Goal: Task Accomplishment & Management: Complete application form

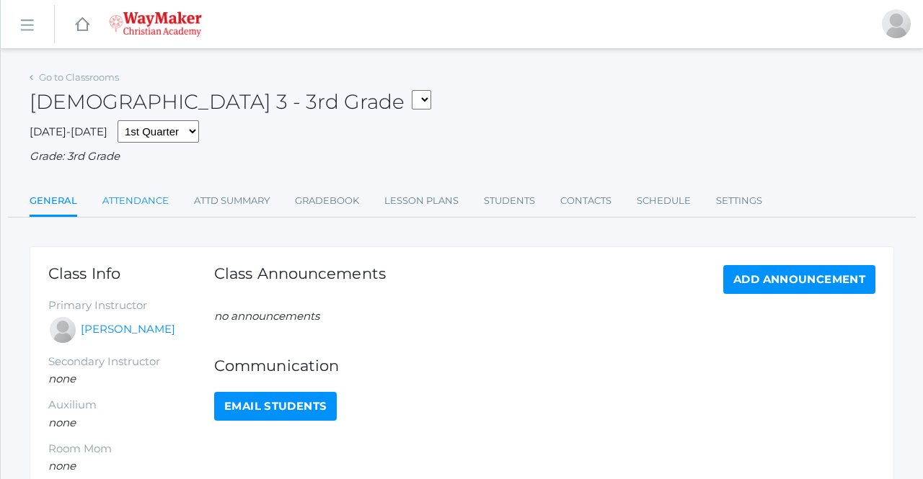
click at [130, 195] on link "Attendance" at bounding box center [135, 201] width 66 height 29
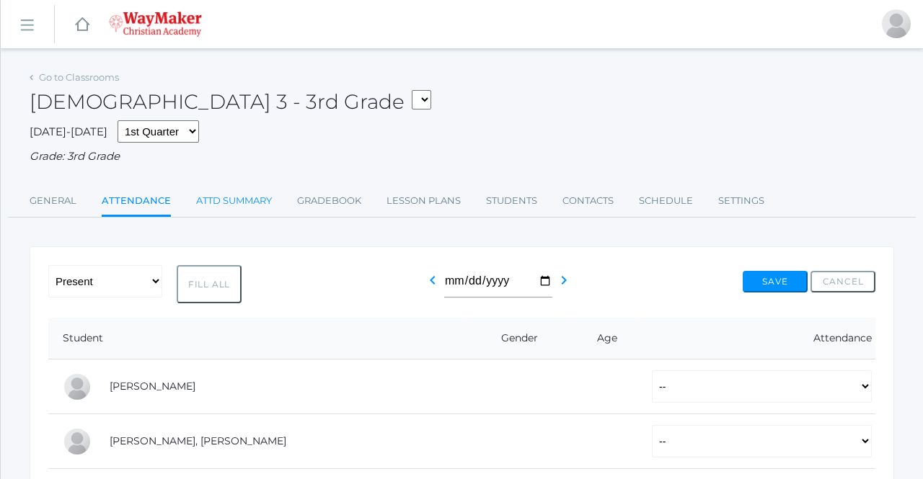
click at [228, 197] on link "Attd Summary" at bounding box center [234, 201] width 76 height 29
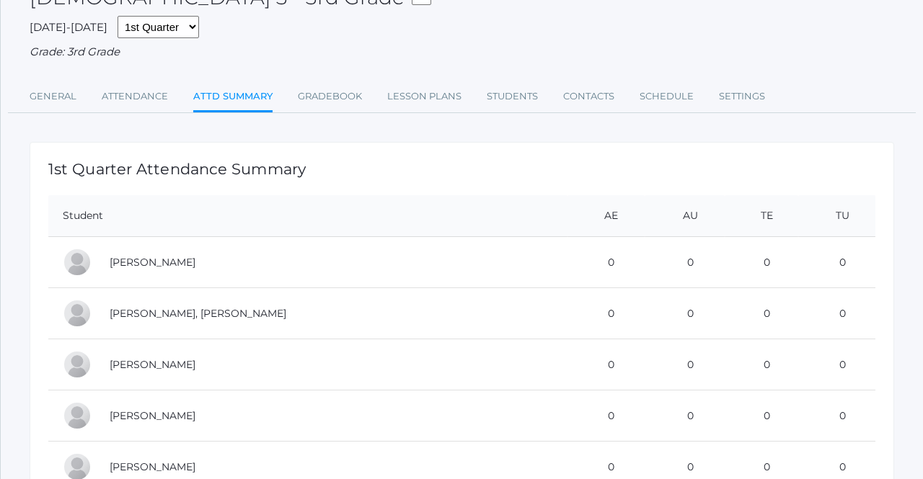
scroll to position [92, 0]
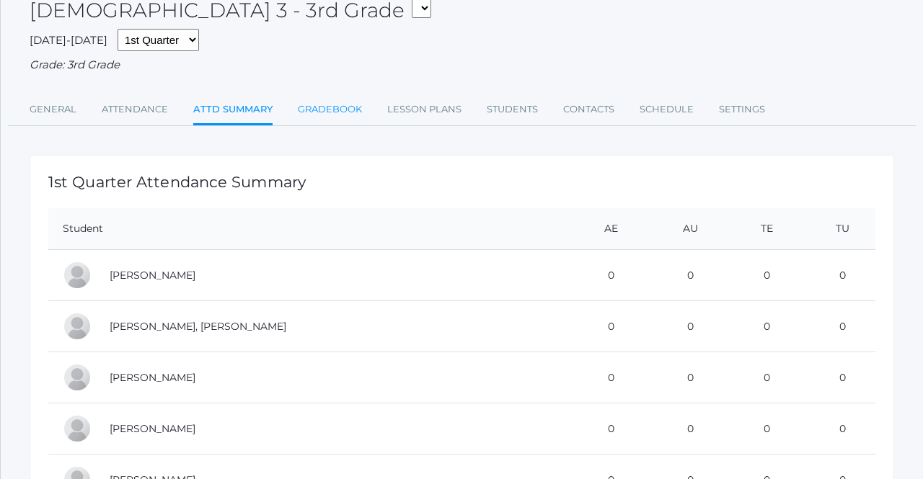
click at [339, 106] on link "Gradebook" at bounding box center [330, 109] width 64 height 29
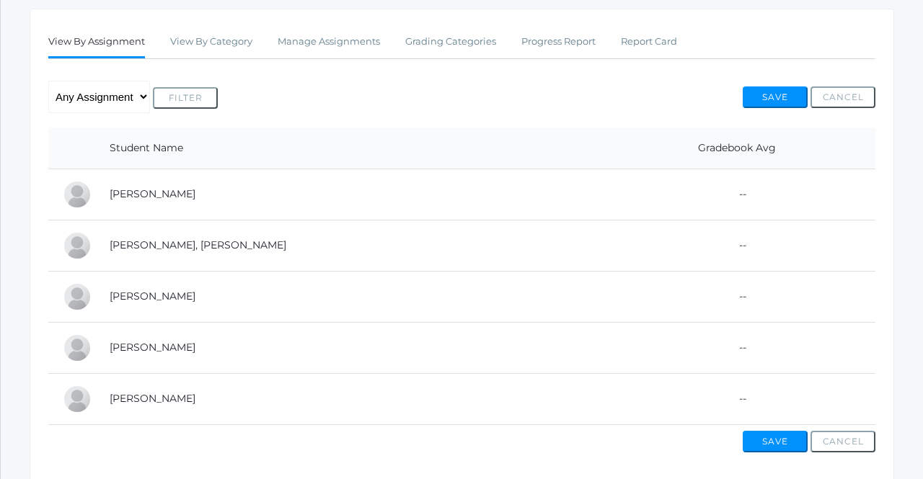
scroll to position [238, 0]
click at [187, 97] on button "Filter" at bounding box center [185, 98] width 65 height 22
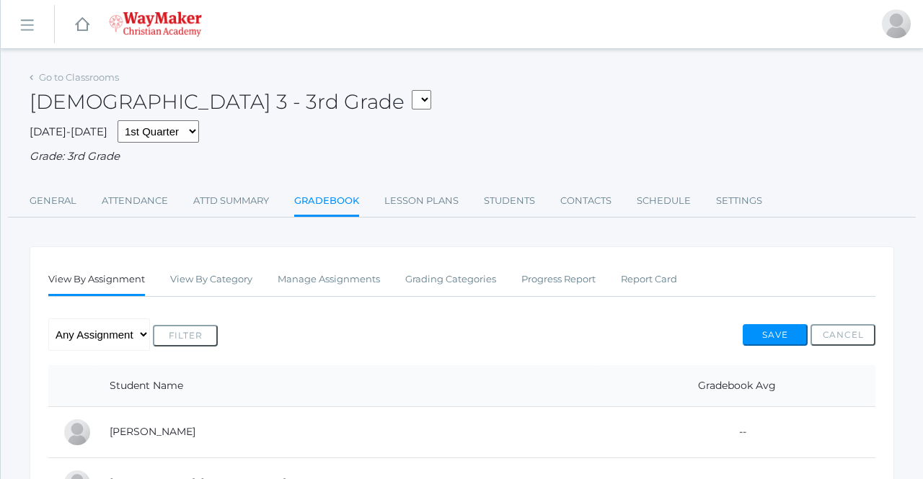
scroll to position [133, 0]
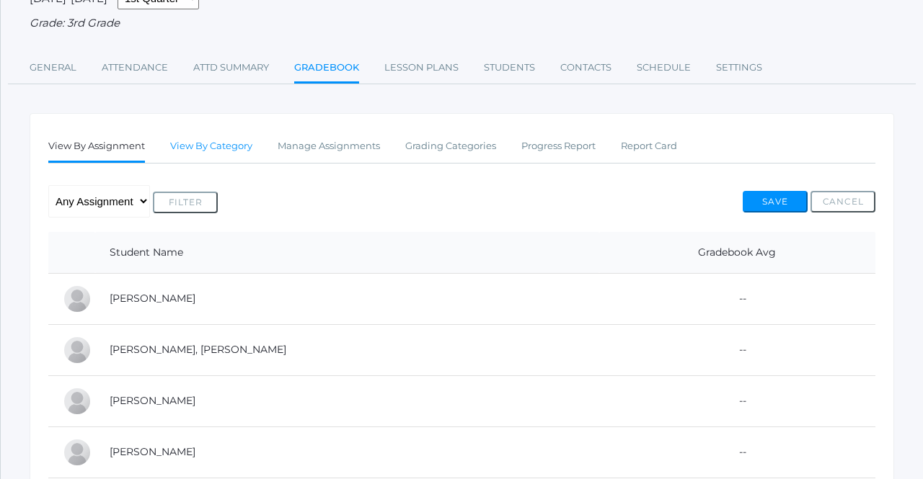
click at [231, 143] on link "View By Category" at bounding box center [211, 146] width 82 height 29
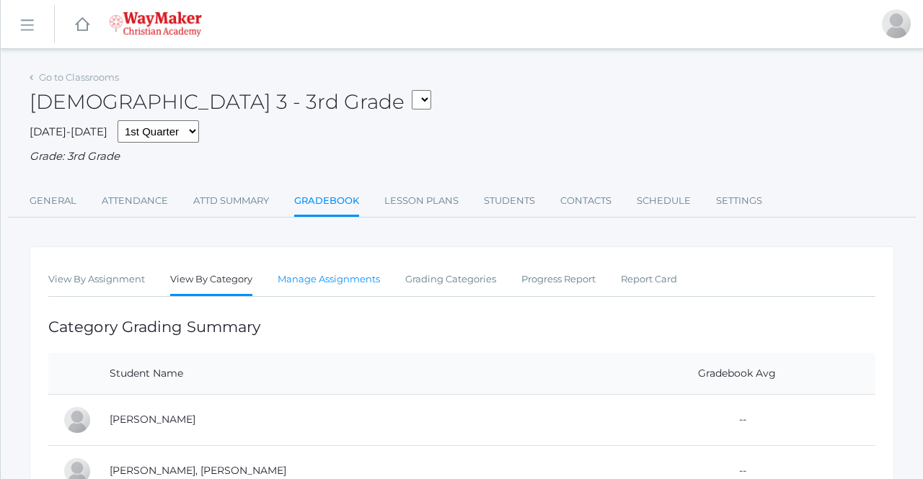
click at [320, 274] on link "Manage Assignments" at bounding box center [328, 279] width 102 height 29
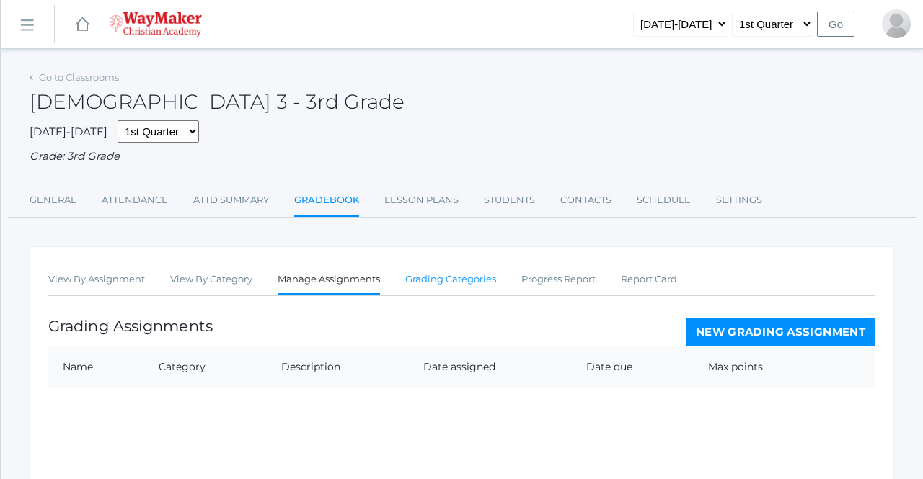
click at [439, 271] on link "Grading Categories" at bounding box center [450, 279] width 91 height 29
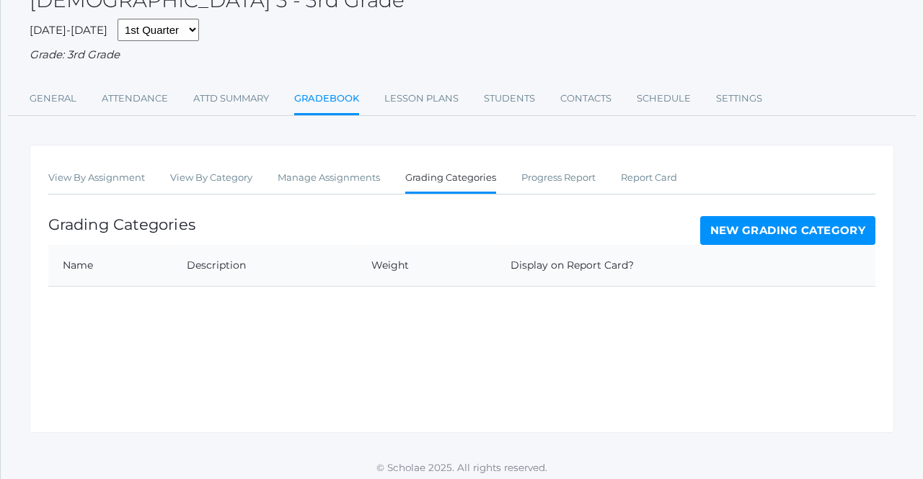
scroll to position [100, 0]
click at [368, 253] on th "Weight" at bounding box center [426, 267] width 139 height 42
click at [243, 252] on th "Description" at bounding box center [264, 267] width 185 height 42
click at [556, 178] on link "Progress Report" at bounding box center [558, 179] width 74 height 29
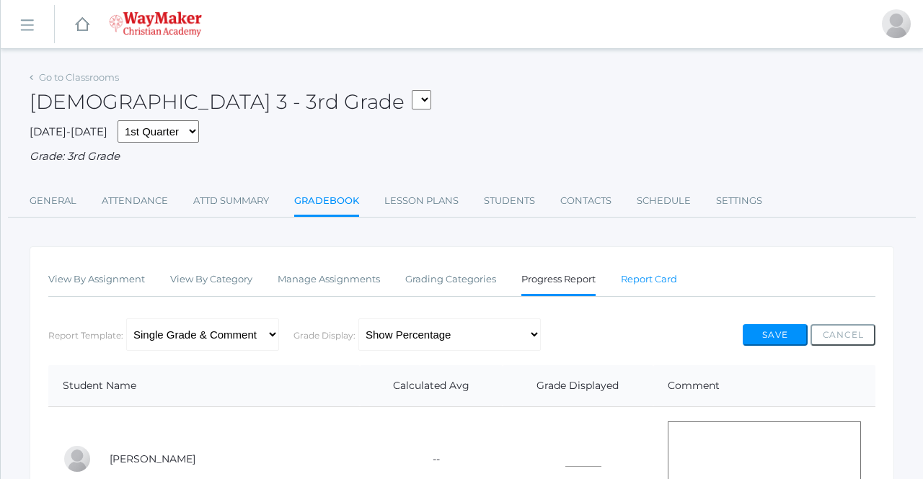
click at [645, 275] on link "Report Card" at bounding box center [649, 279] width 56 height 29
click at [465, 274] on link "Grading Categories" at bounding box center [450, 279] width 91 height 29
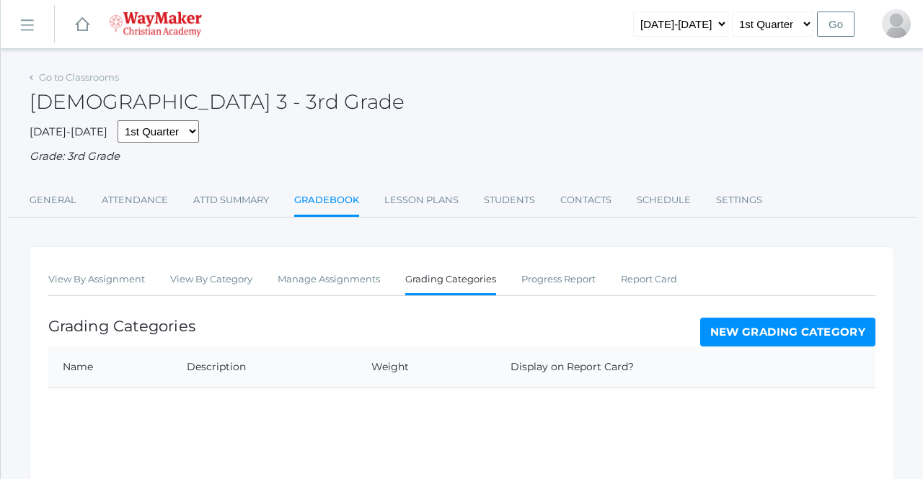
click at [614, 280] on ul "View By Assignment View By Category Manage Assignments Grading Categories Progr…" at bounding box center [461, 280] width 827 height 31
click at [631, 279] on link "Report Card" at bounding box center [649, 279] width 56 height 29
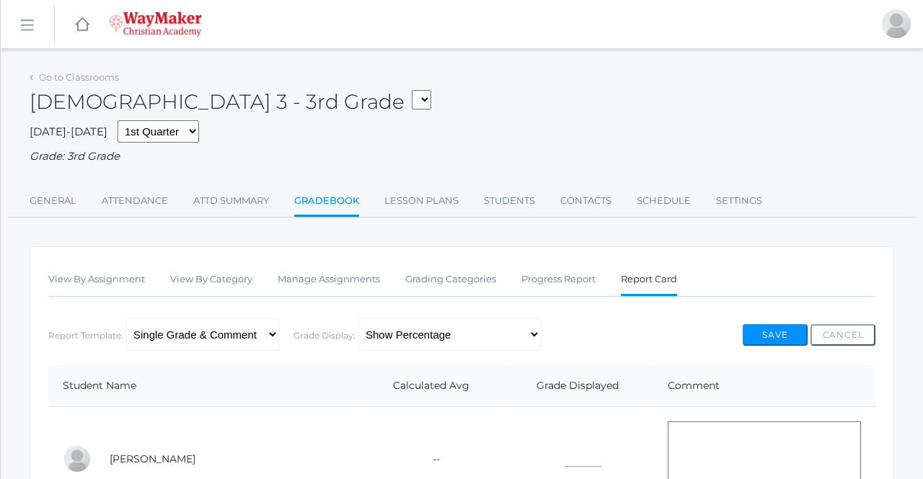
select select "2535"
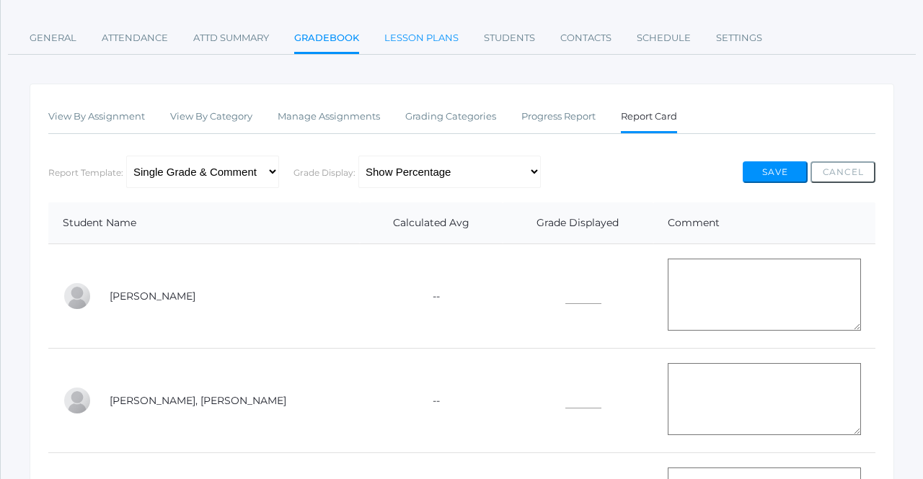
scroll to position [164, 0]
click at [151, 32] on link "Attendance" at bounding box center [135, 37] width 66 height 29
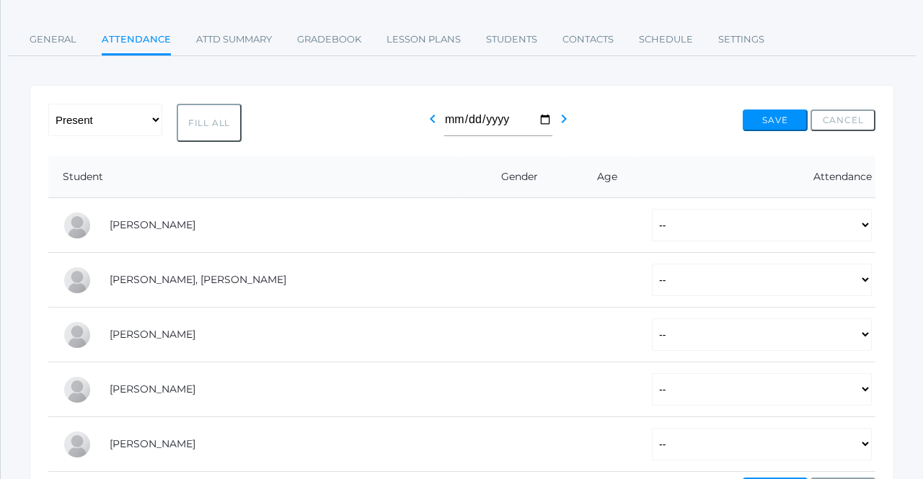
scroll to position [168, 0]
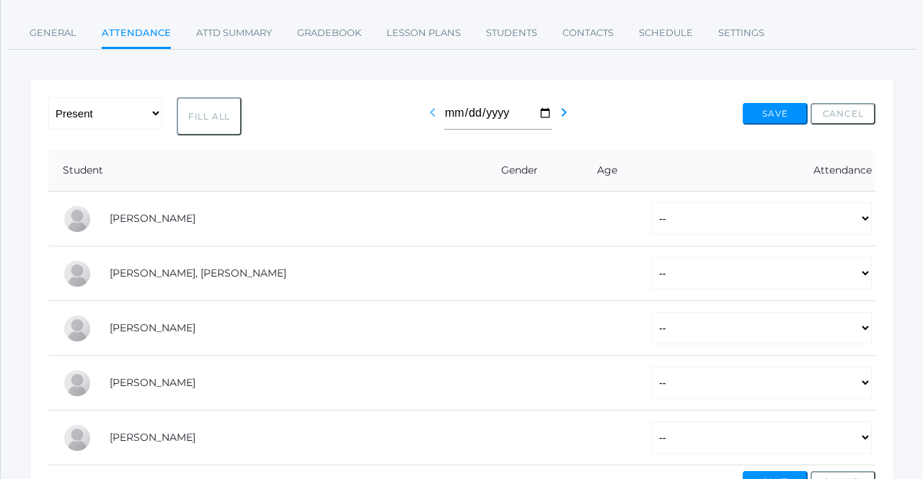
click at [441, 110] on icon "chevron_left" at bounding box center [432, 112] width 17 height 17
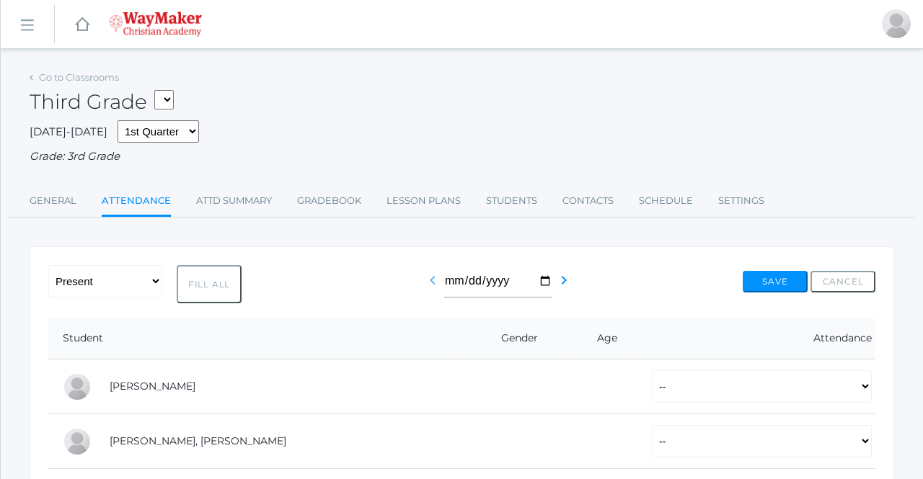
click at [441, 272] on icon "chevron_left" at bounding box center [432, 280] width 17 height 17
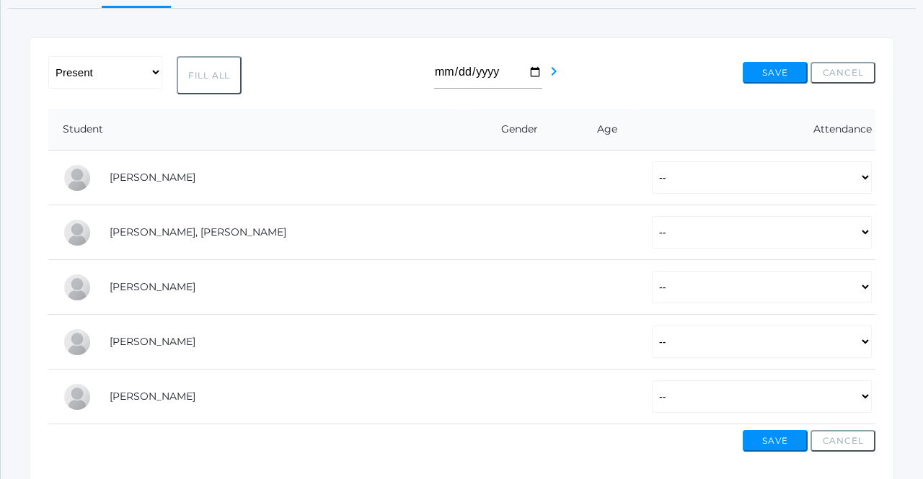
scroll to position [212, 0]
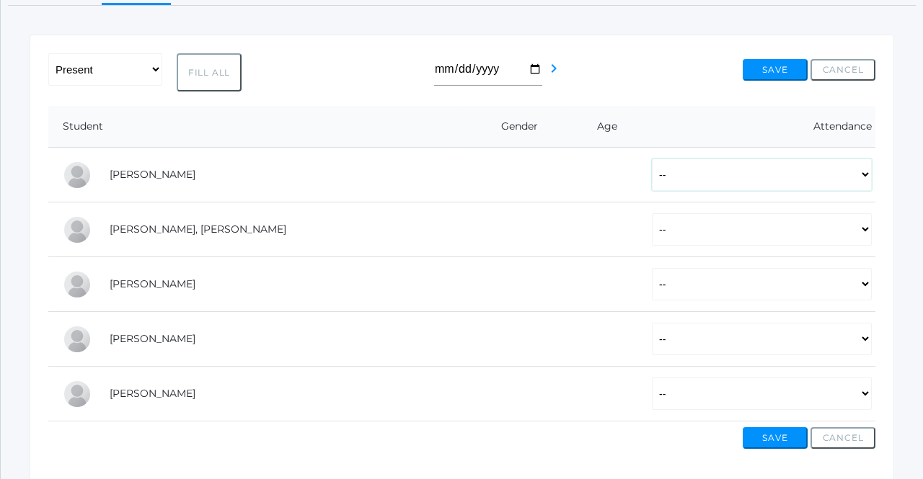
select select "P"
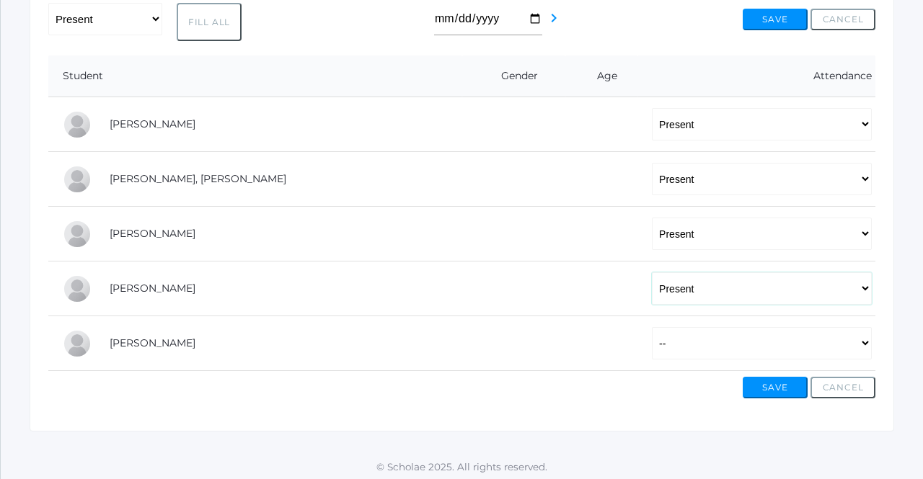
scroll to position [262, 0]
select select "AU"
click at [714, 398] on div "-- Present Tardy Excused Tardy Unexcused Absent Excused Absent Unexcused Fill A…" at bounding box center [462, 209] width 864 height 448
click at [776, 388] on button "Save" at bounding box center [774, 389] width 65 height 22
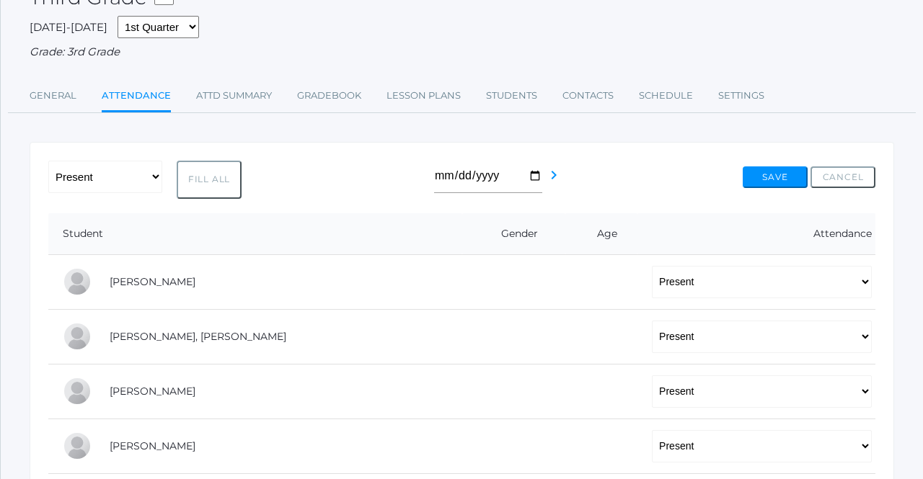
scroll to position [149, 0]
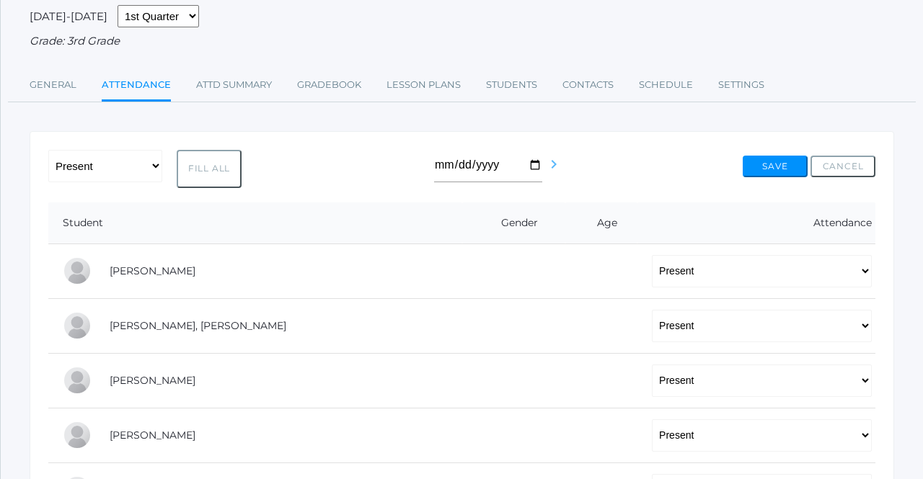
click at [549, 161] on icon "chevron_right" at bounding box center [553, 164] width 17 height 17
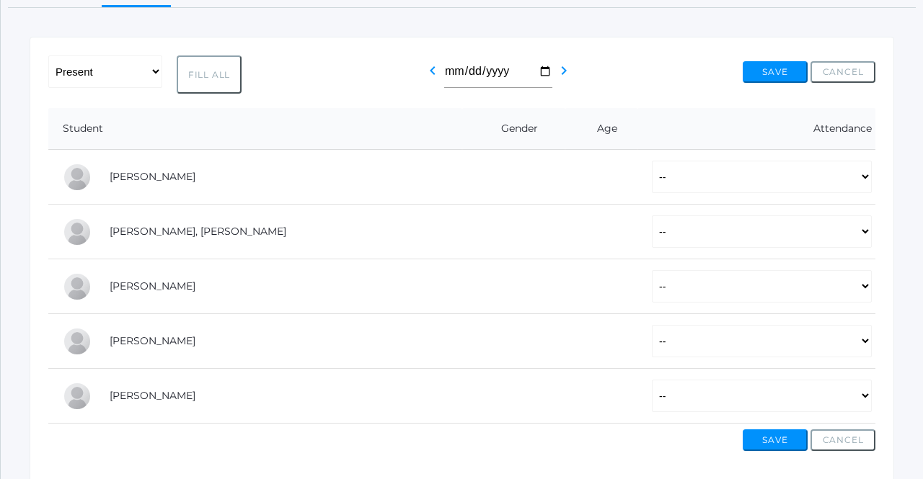
scroll to position [211, 0]
select select "P"
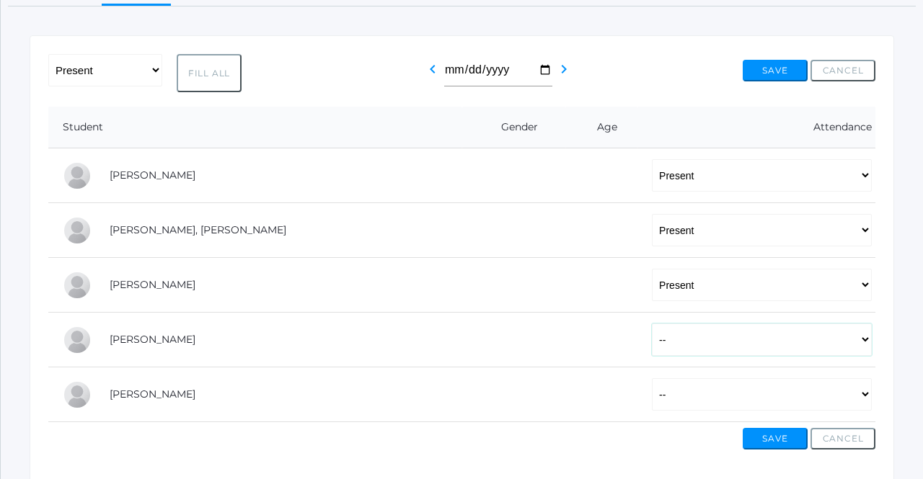
select select "P"
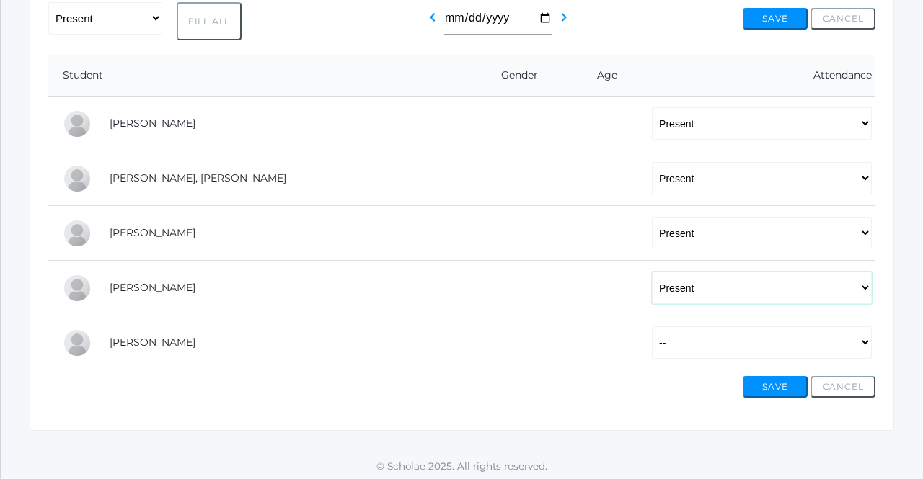
scroll to position [262, 0]
select select "AU"
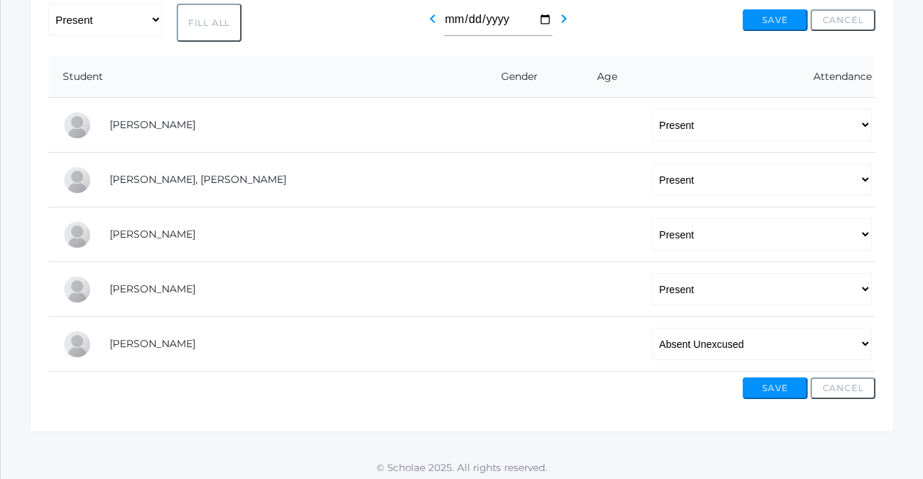
click at [771, 383] on button "Save" at bounding box center [774, 389] width 65 height 22
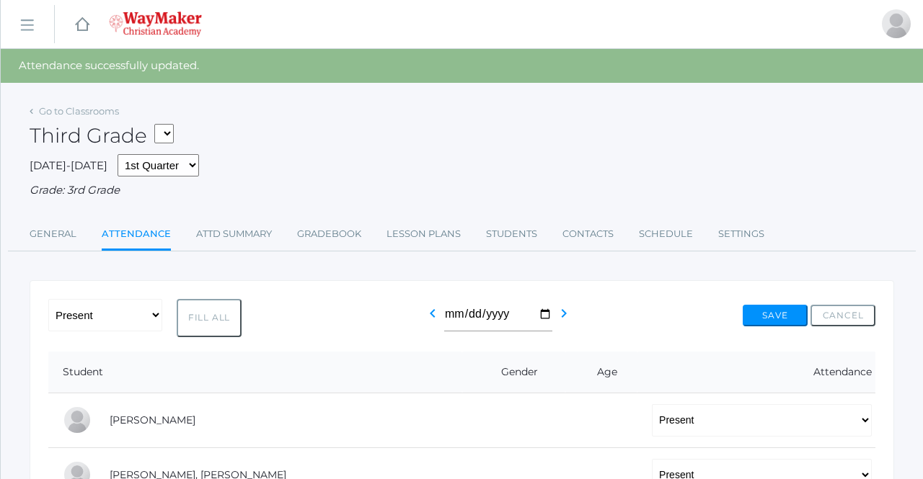
select select "2534"
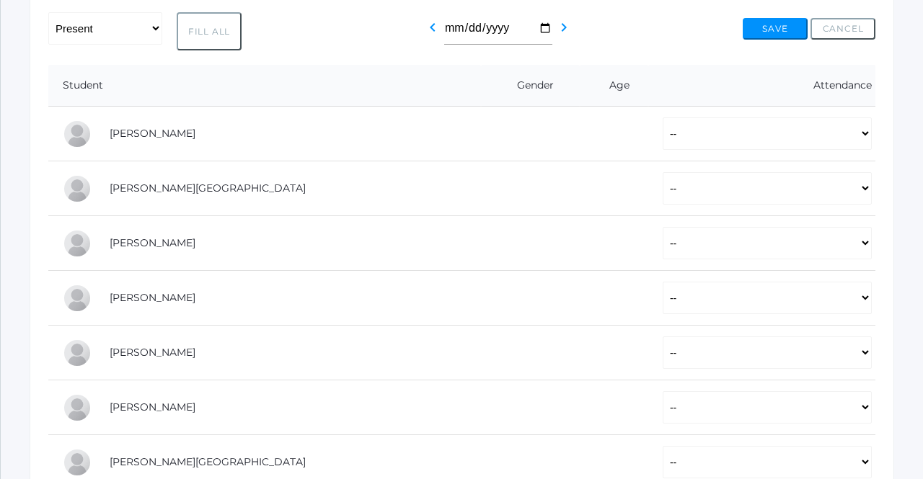
scroll to position [258, 0]
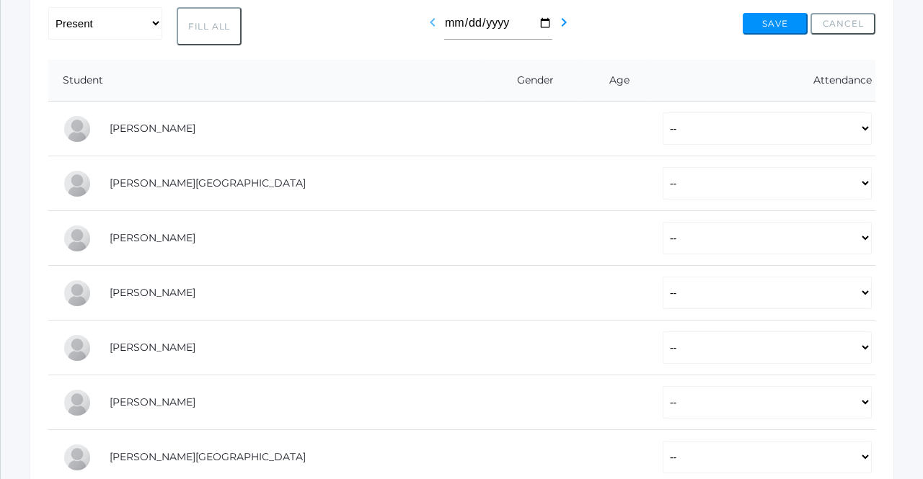
click at [441, 17] on icon "chevron_left" at bounding box center [432, 22] width 17 height 17
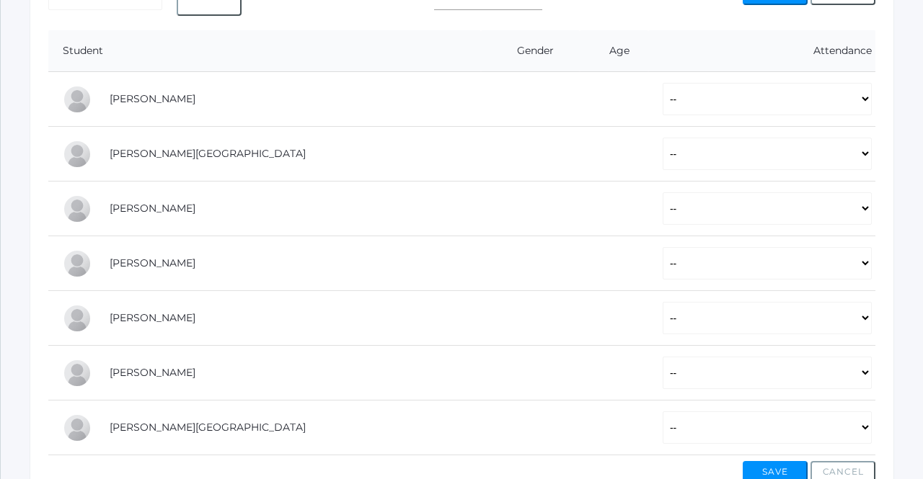
scroll to position [288, 0]
select select "P"
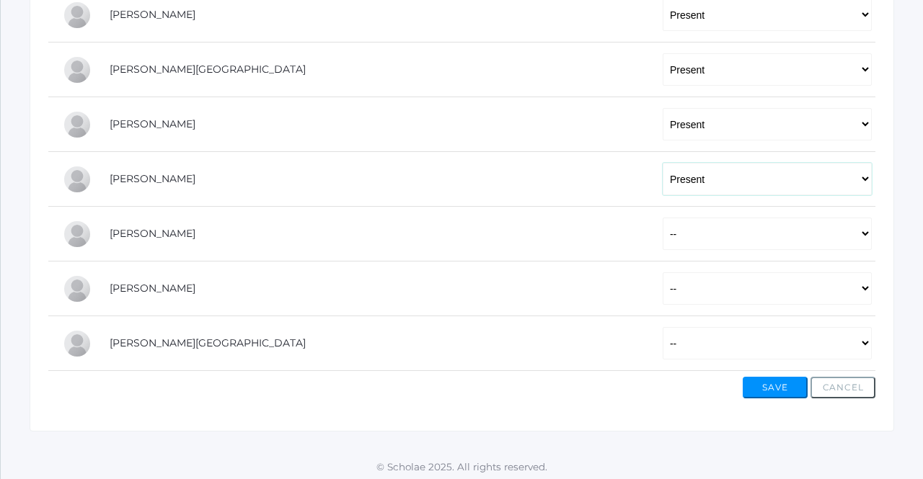
scroll to position [371, 0]
select select "P"
click at [772, 385] on button "Save" at bounding box center [774, 389] width 65 height 22
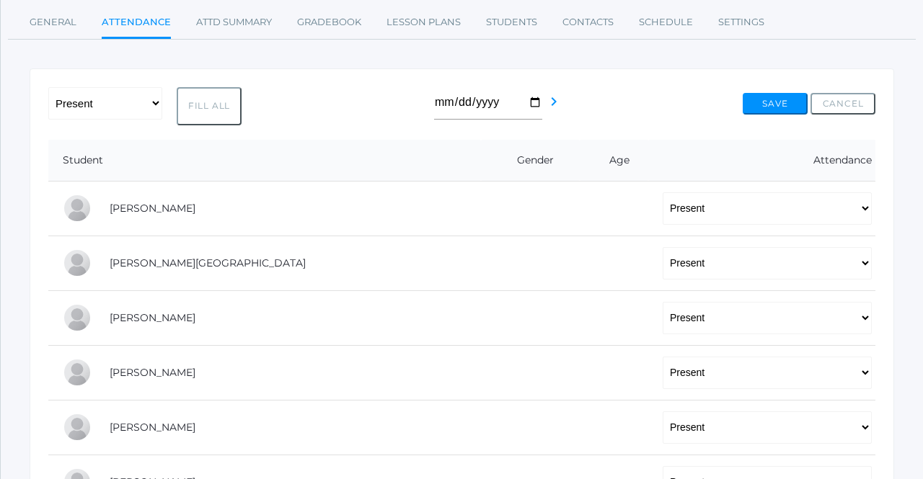
scroll to position [213, 0]
click at [551, 96] on icon "chevron_right" at bounding box center [553, 100] width 17 height 17
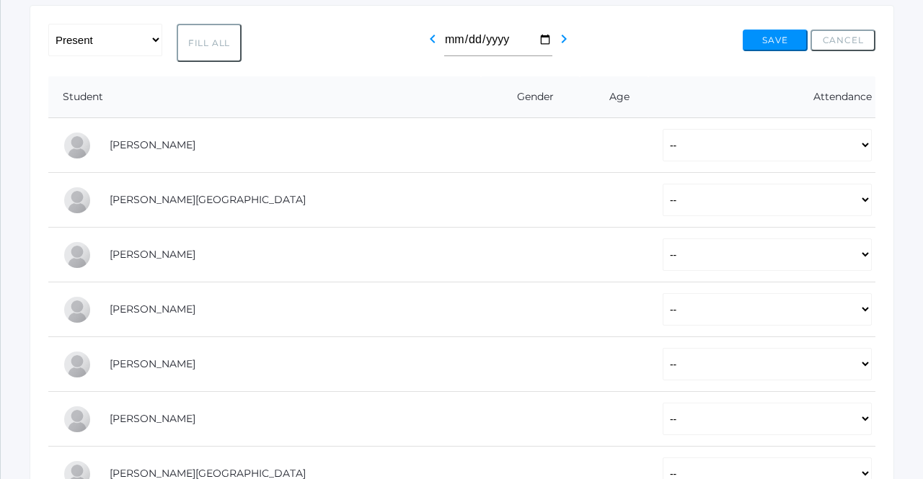
scroll to position [242, 0]
select select "P"
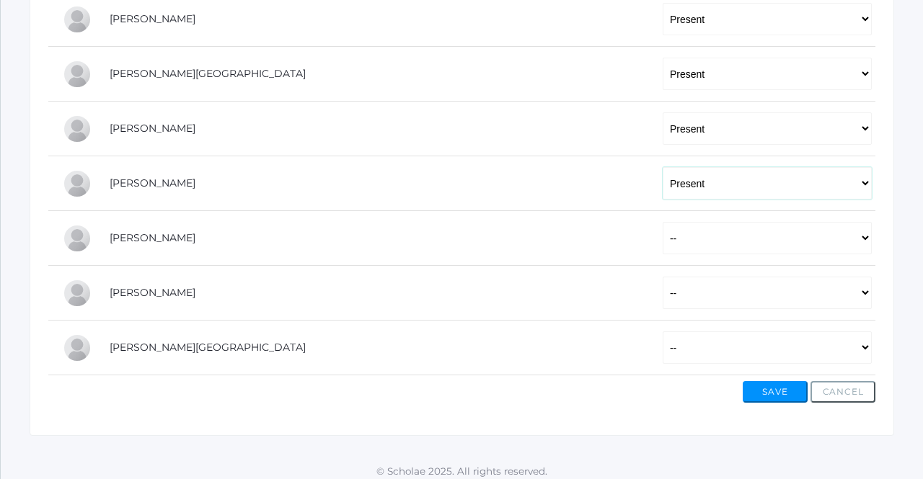
scroll to position [370, 0]
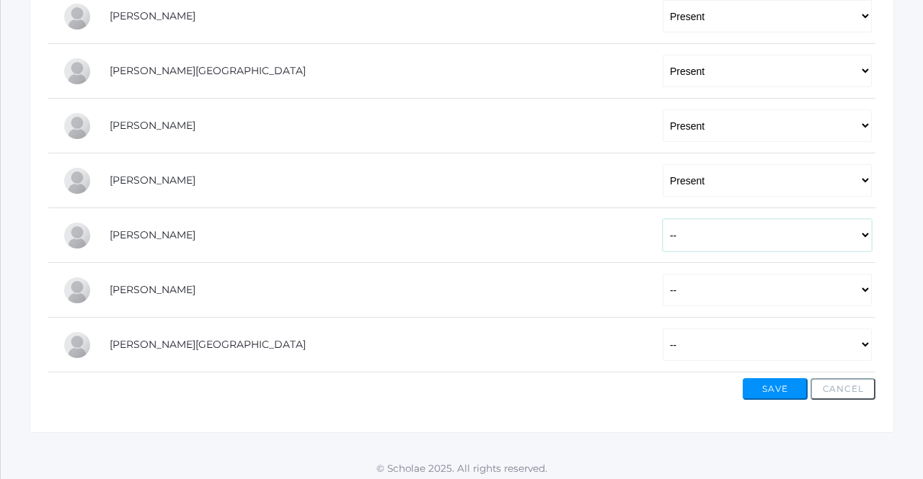
select select "P"
click at [768, 385] on button "Save" at bounding box center [774, 389] width 65 height 22
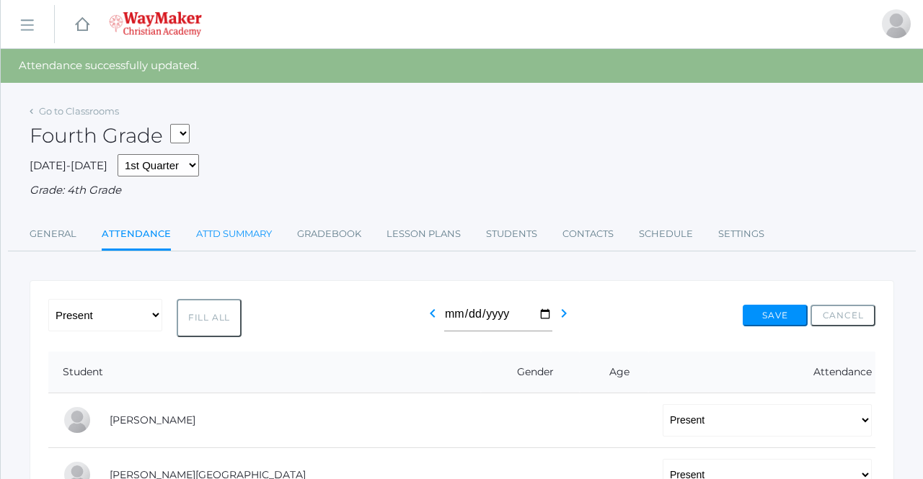
click at [244, 229] on link "Attd Summary" at bounding box center [234, 234] width 76 height 29
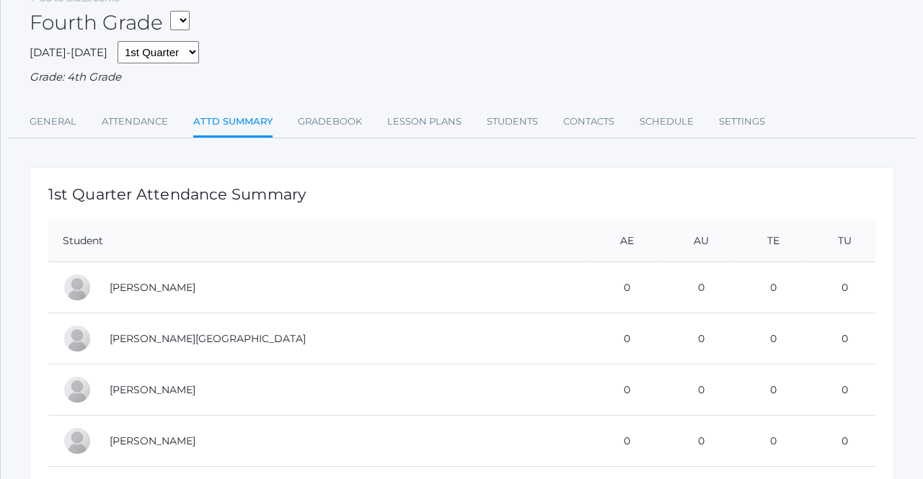
scroll to position [43, 0]
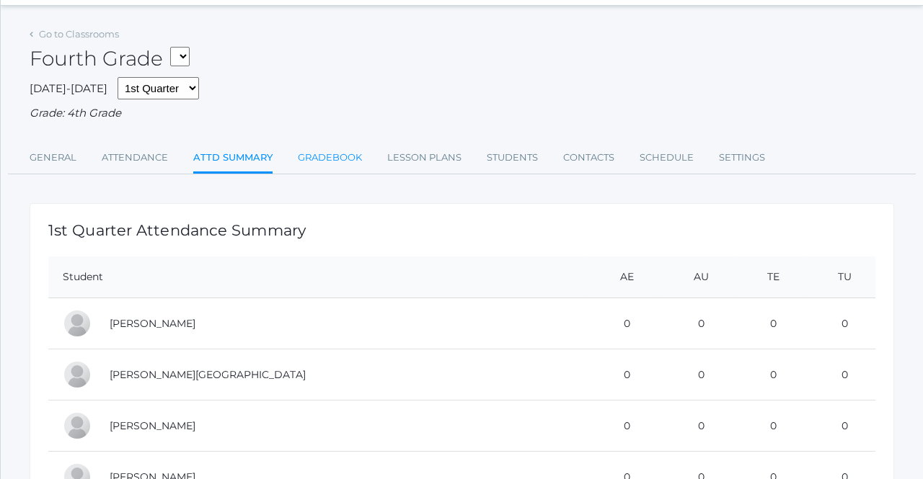
click at [326, 154] on link "Gradebook" at bounding box center [330, 157] width 64 height 29
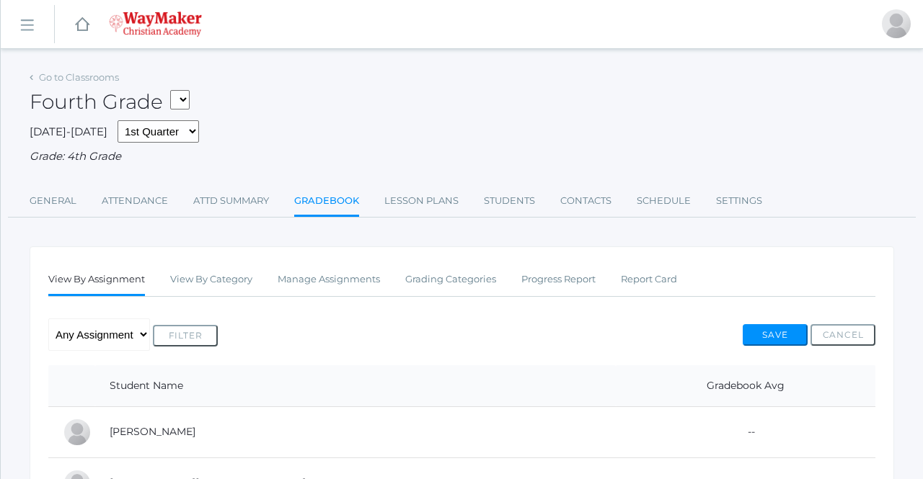
select select "2579"
